Goal: Check status: Check status

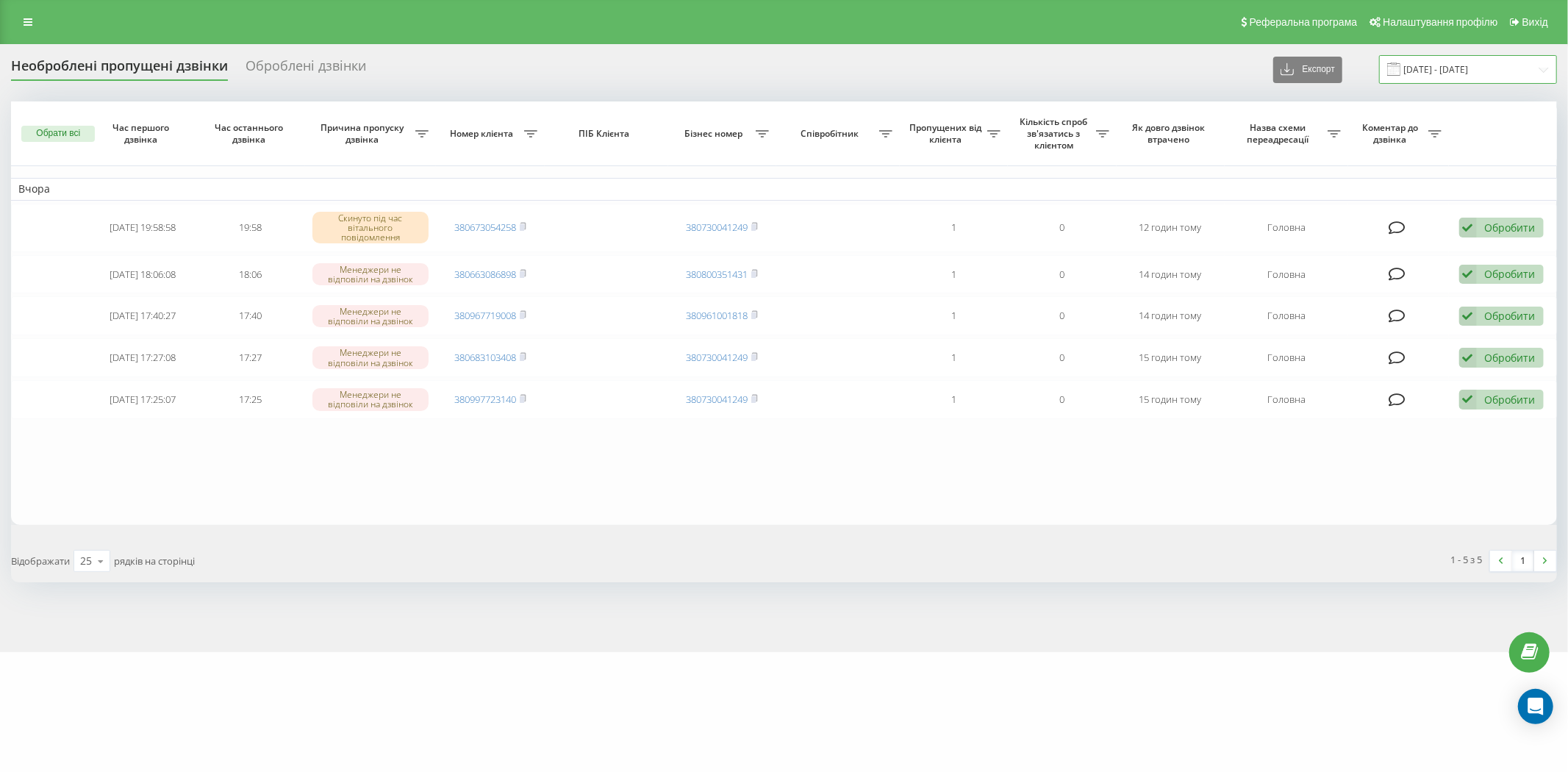
click at [1517, 71] on input "[DATE] - [DATE]" at bounding box center [1468, 70] width 178 height 29
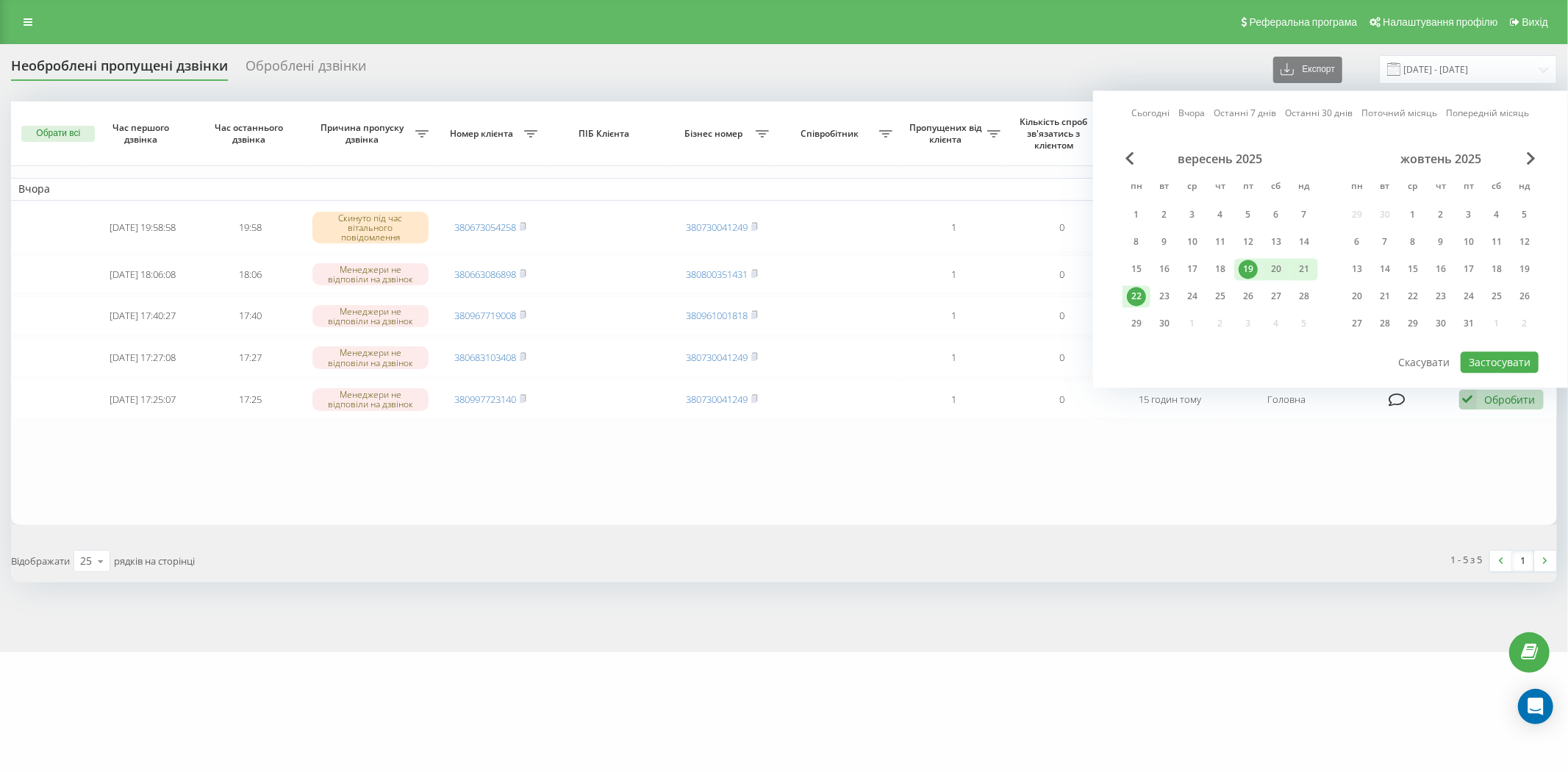
click at [1132, 297] on div "22" at bounding box center [1136, 296] width 19 height 19
click at [1162, 294] on div "23" at bounding box center [1164, 296] width 19 height 19
click at [1494, 363] on button "Застосувати" at bounding box center [1499, 361] width 78 height 21
type input "[DATE] - [DATE]"
